Goal: Task Accomplishment & Management: Manage account settings

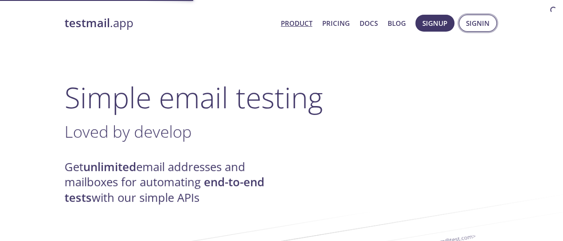
click at [478, 23] on span "Signin" at bounding box center [478, 23] width 24 height 12
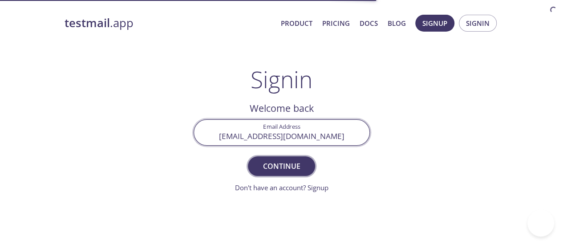
type input "[EMAIL_ADDRESS][DOMAIN_NAME]"
click at [281, 166] on span "Continue" at bounding box center [281, 166] width 47 height 12
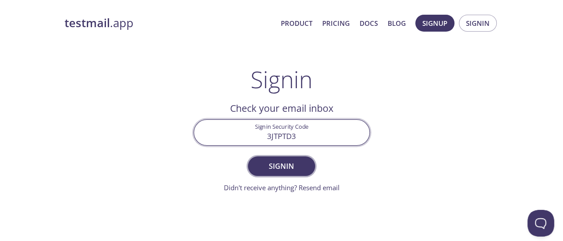
type input "3JTPTD3"
click at [281, 166] on span "Signin" at bounding box center [281, 166] width 47 height 12
